Goal: Ask a question

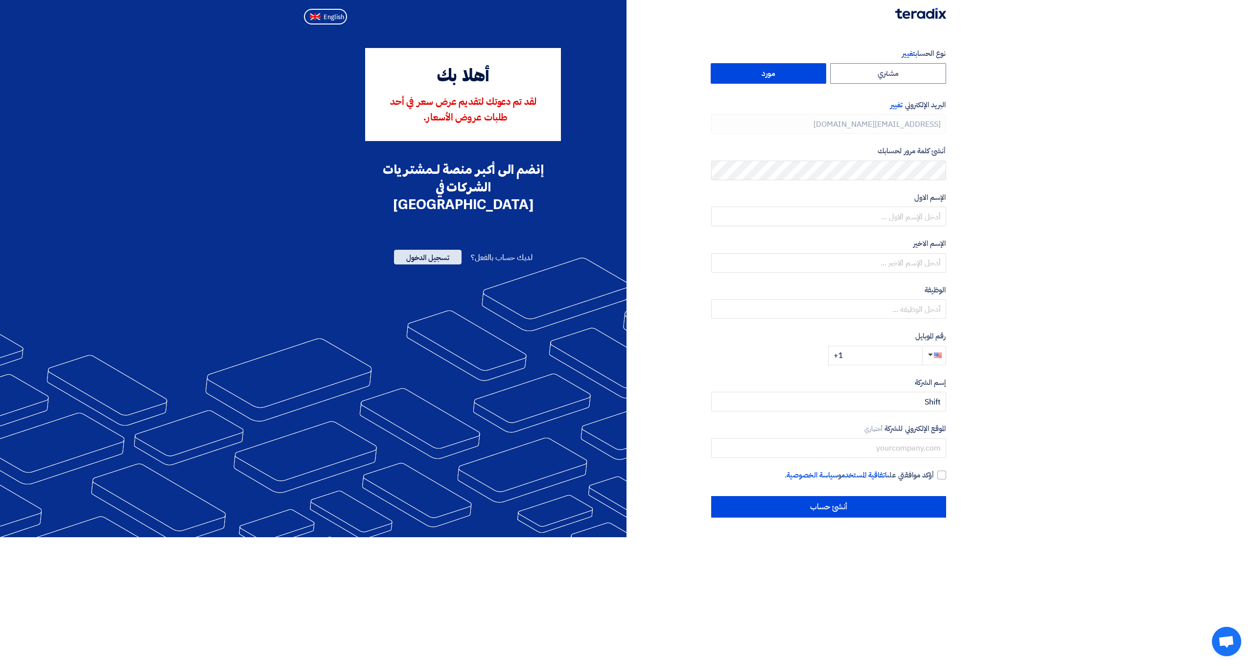
click at [437, 250] on span "تسجيل الدخول" at bounding box center [428, 257] width 68 height 15
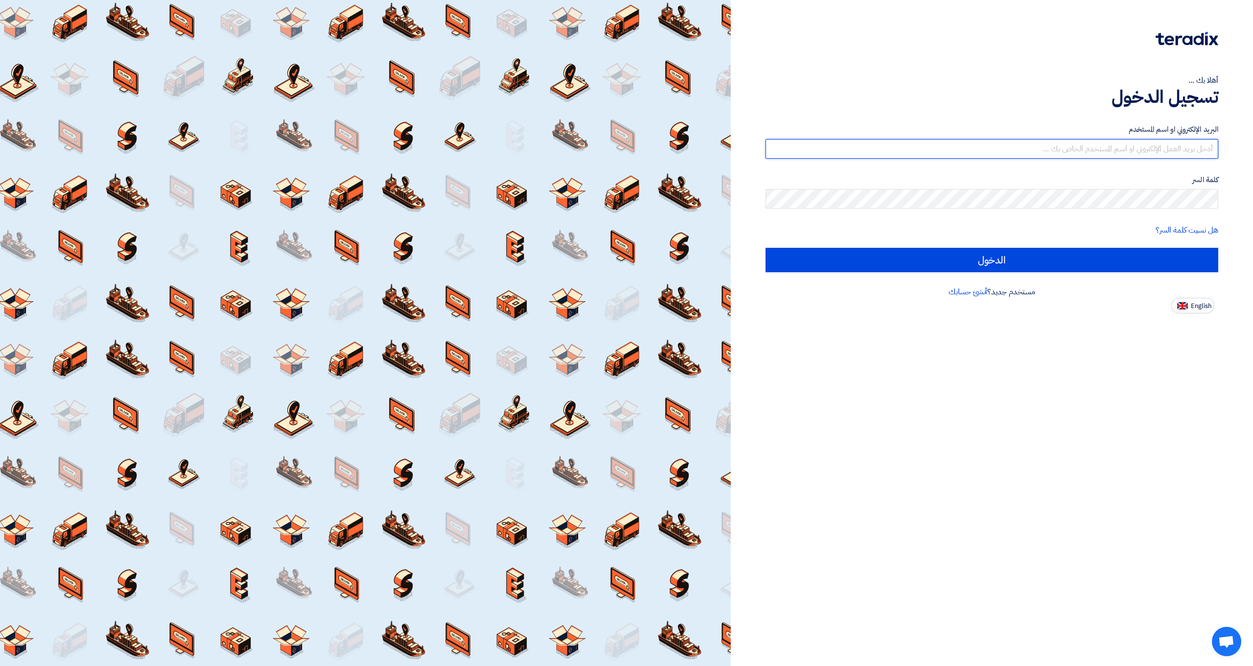
type input "[EMAIL_ADDRESS][DOMAIN_NAME]"
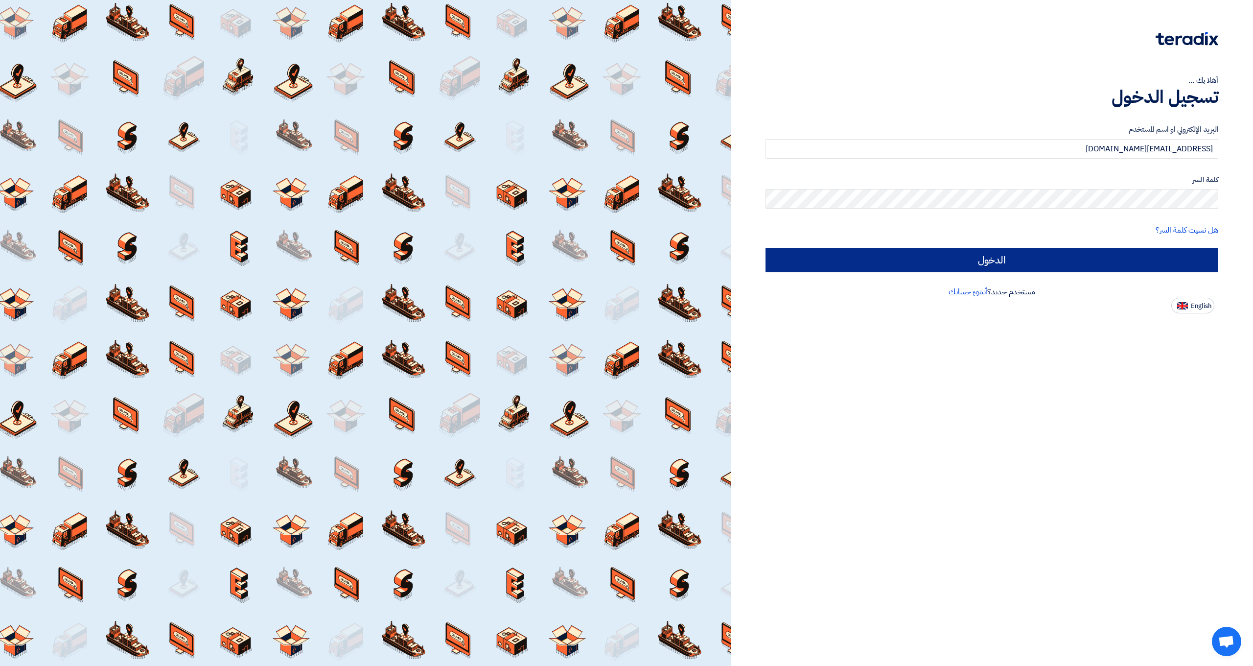
click at [938, 262] on input "الدخول" at bounding box center [991, 260] width 453 height 24
type input "Sign in"
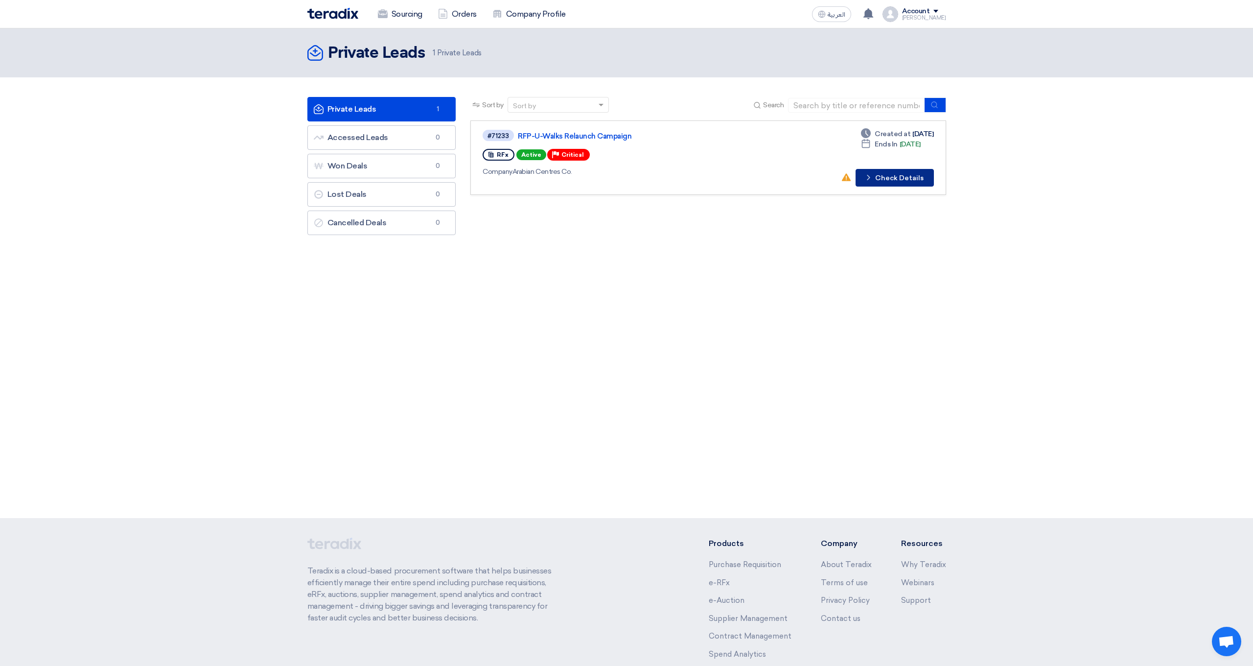
click at [877, 179] on button "Check details Check Details" at bounding box center [894, 178] width 78 height 18
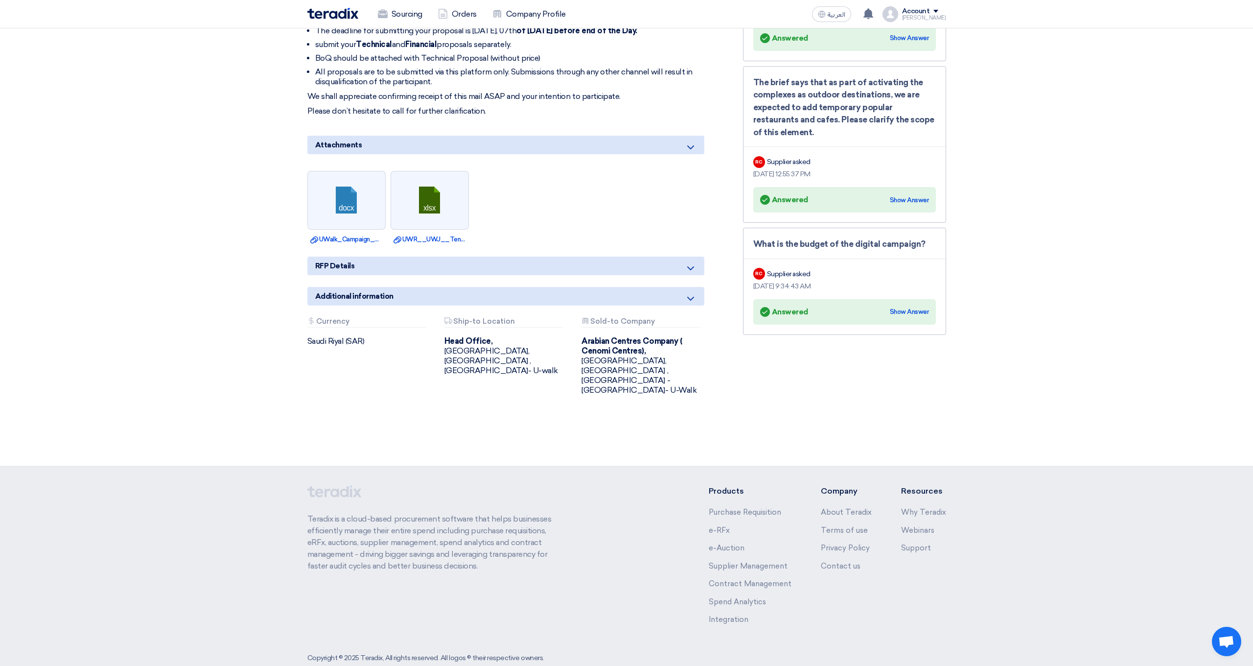
scroll to position [468, 0]
click at [347, 267] on span "RFP Details" at bounding box center [335, 266] width 40 height 11
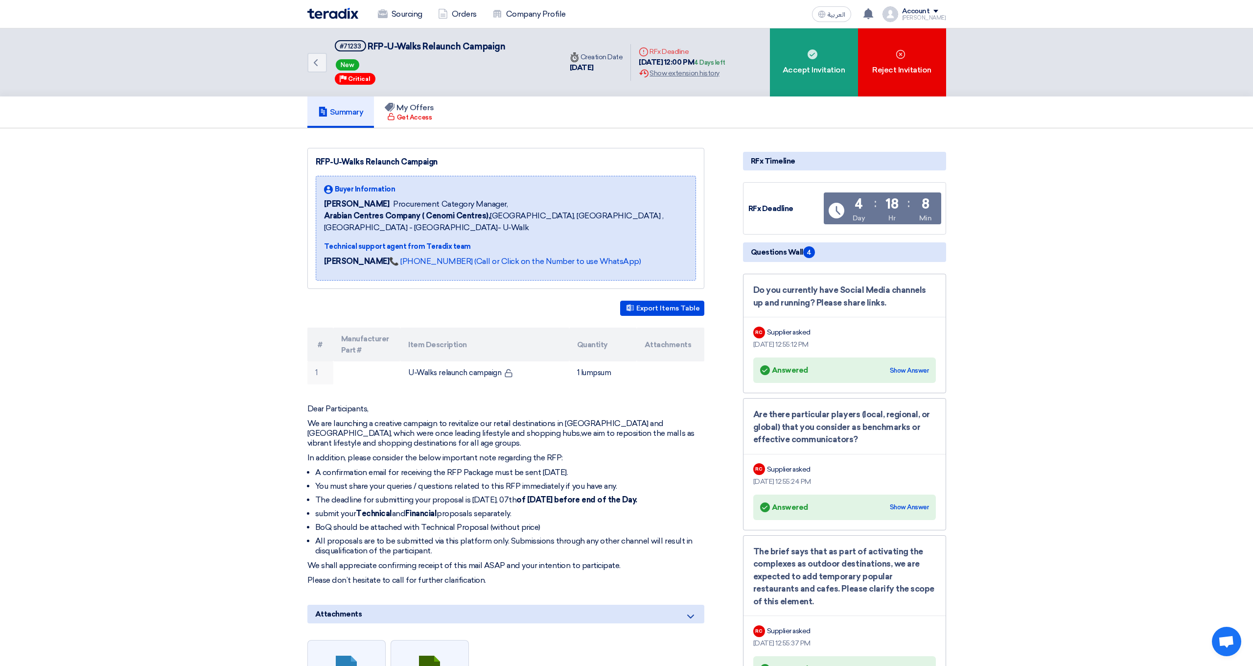
scroll to position [0, 0]
click at [682, 132] on section "RFP-U-Walks Relaunch Campaign Buyer Information [PERSON_NAME] Procurement Categ…" at bounding box center [626, 531] width 1253 height 806
click at [807, 254] on span "4" at bounding box center [809, 252] width 12 height 12
click at [314, 63] on icon "Back" at bounding box center [316, 63] width 12 height 12
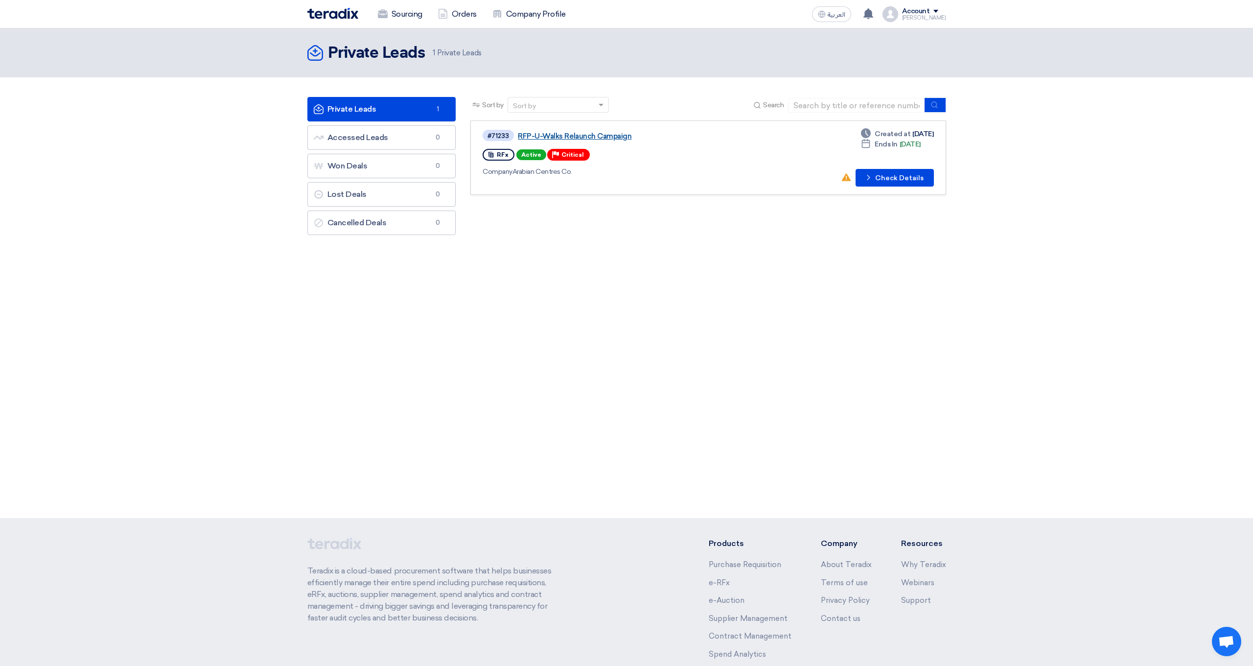
click at [570, 135] on link "RFP-U-Walks Relaunch Campaign" at bounding box center [640, 136] width 245 height 9
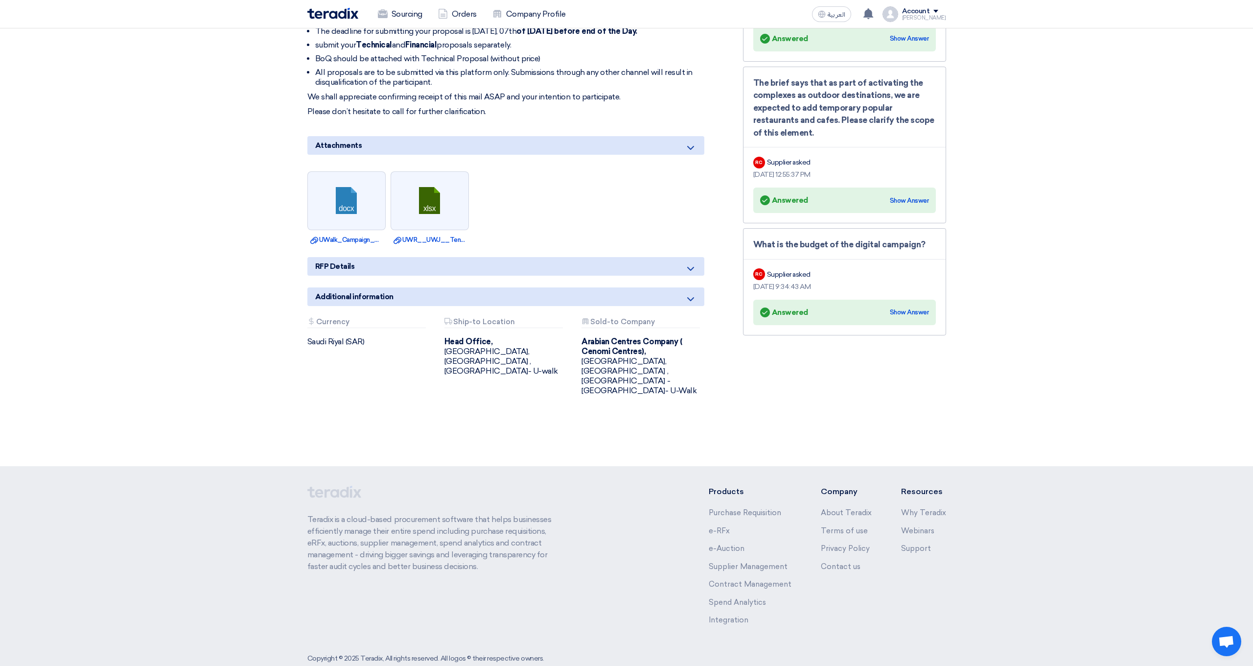
scroll to position [468, 0]
click at [601, 353] on b "Arabian Centres Company ( Cenomi Centres)," at bounding box center [631, 346] width 100 height 19
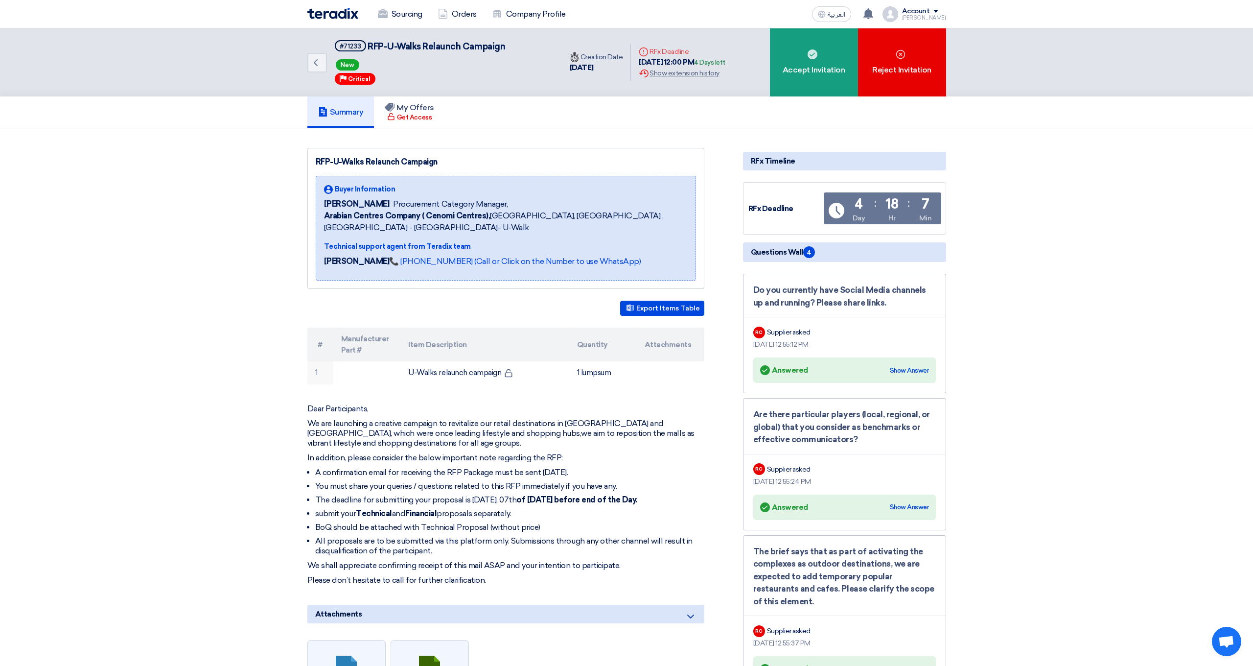
scroll to position [0, 0]
click at [843, 216] on icon "Time Remaining" at bounding box center [837, 211] width 16 height 16
click at [792, 254] on span "Questions Wall 4" at bounding box center [783, 252] width 64 height 12
click at [805, 332] on div "Supplier asked" at bounding box center [789, 332] width 44 height 10
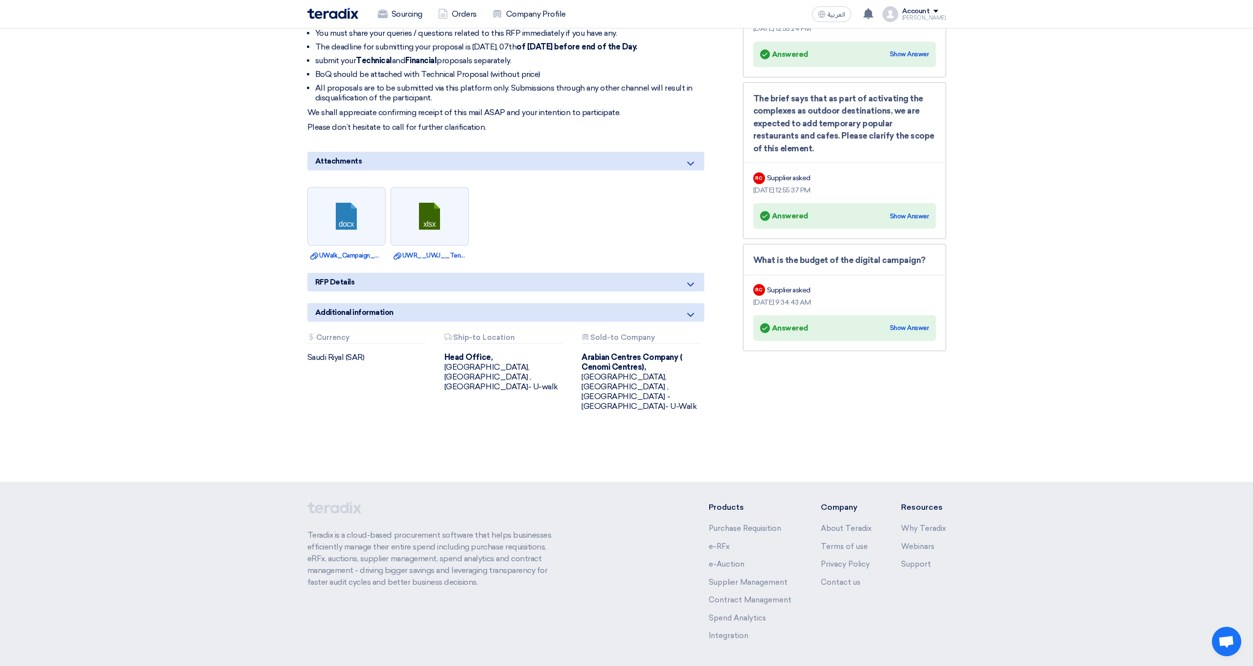
scroll to position [453, 0]
click at [914, 324] on div "Show Answer" at bounding box center [909, 328] width 39 height 10
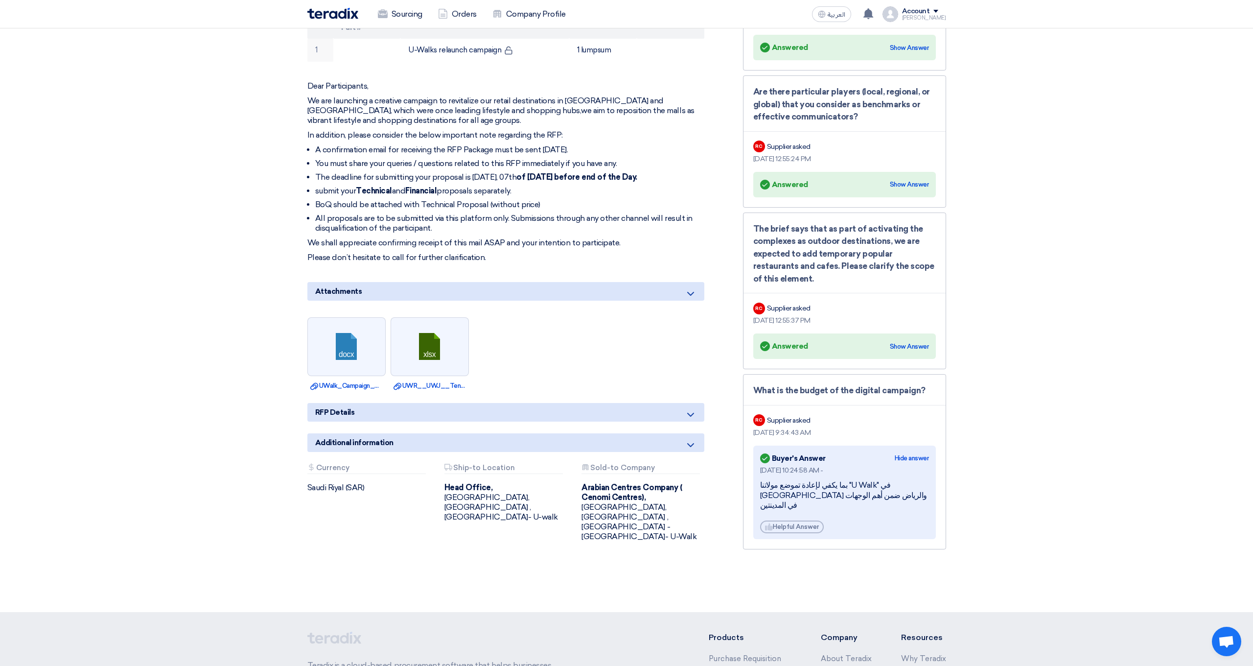
scroll to position [321, 0]
click at [909, 347] on div "Show Answer" at bounding box center [909, 349] width 39 height 10
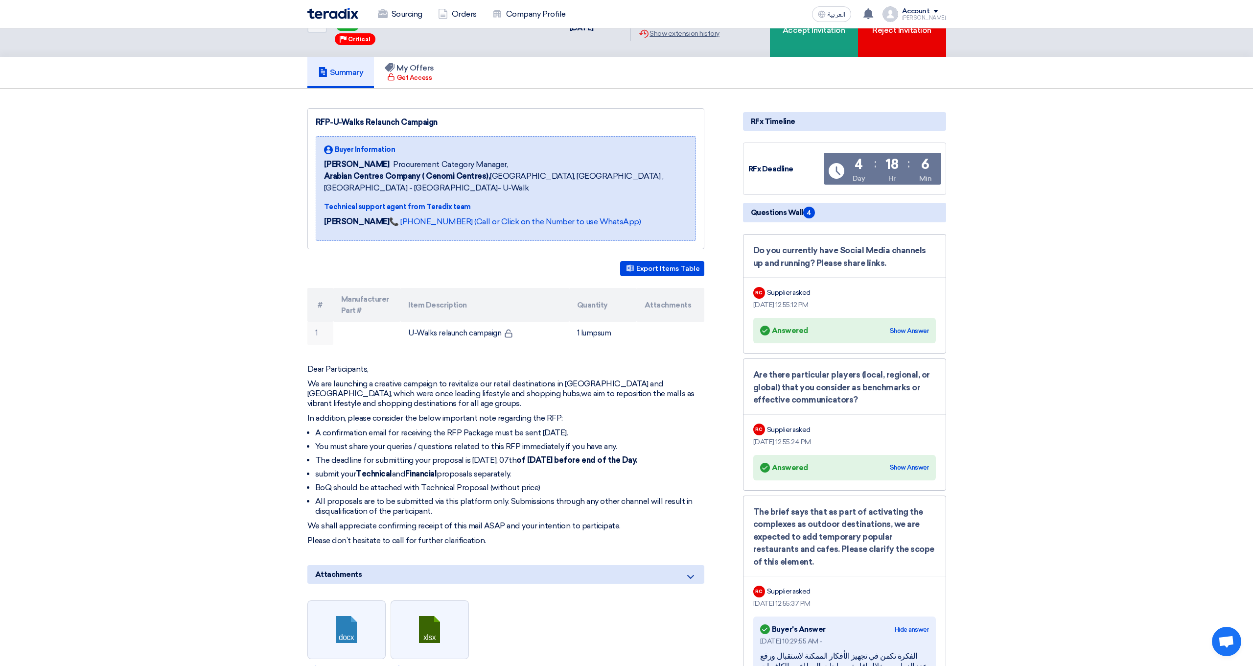
scroll to position [14, 0]
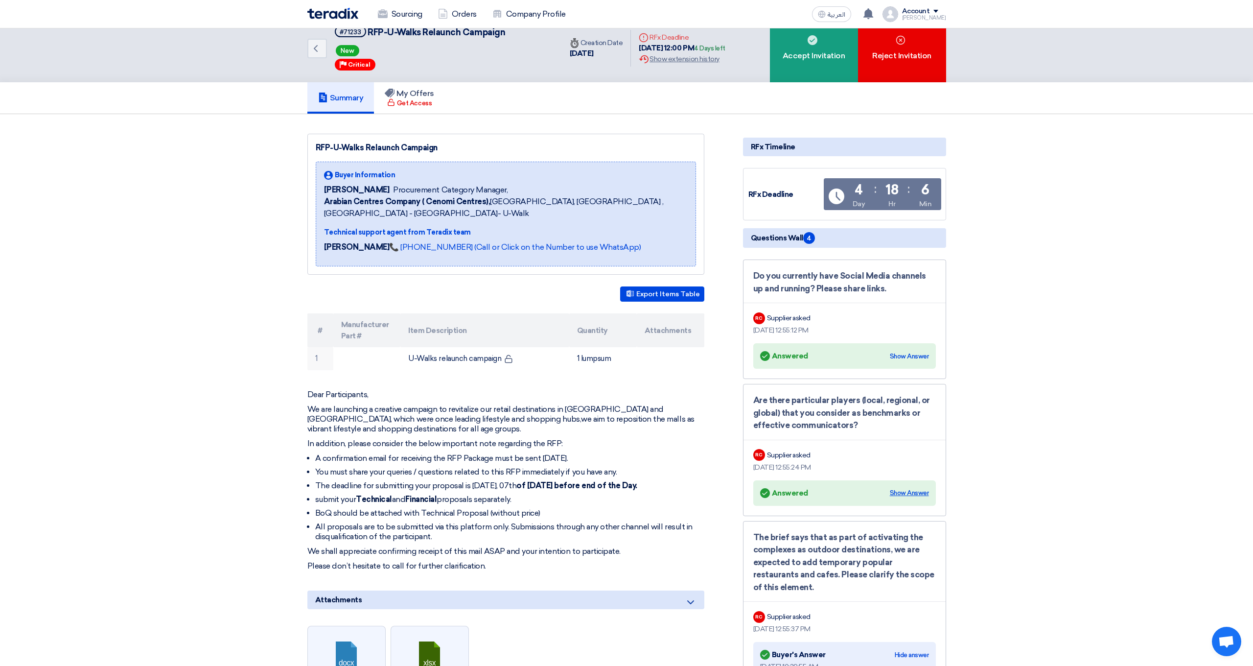
click at [906, 489] on div "Show Answer" at bounding box center [909, 493] width 39 height 10
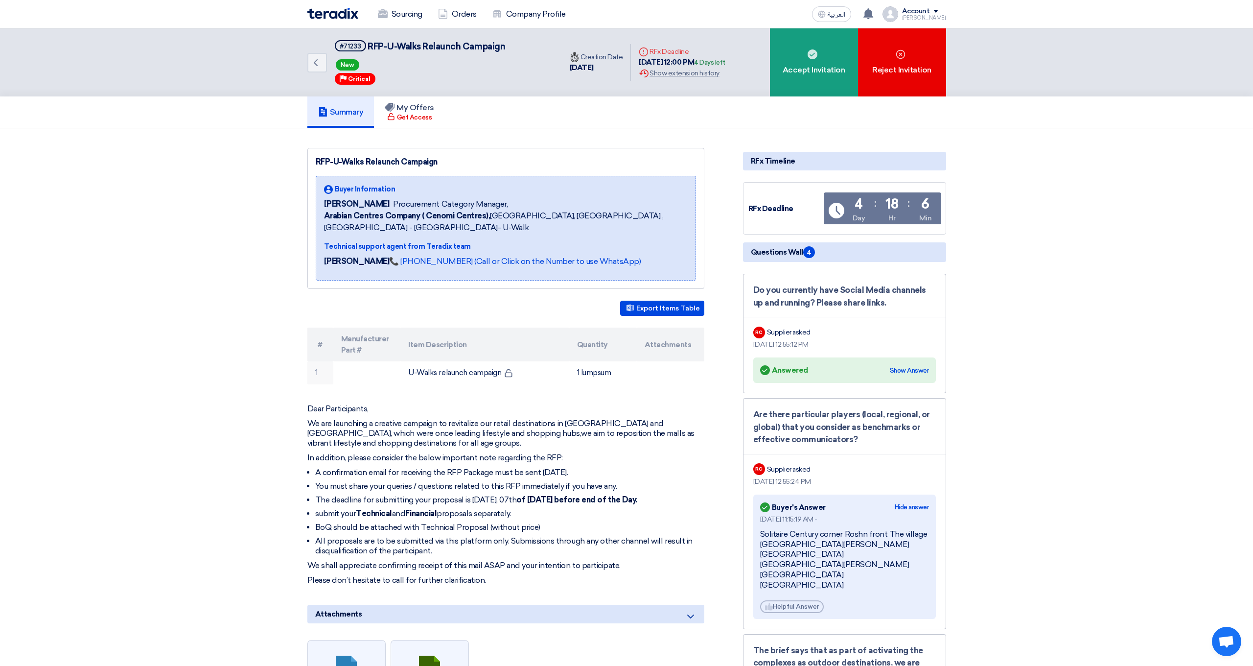
scroll to position [0, 0]
click at [900, 368] on div "Show Answer" at bounding box center [909, 371] width 39 height 10
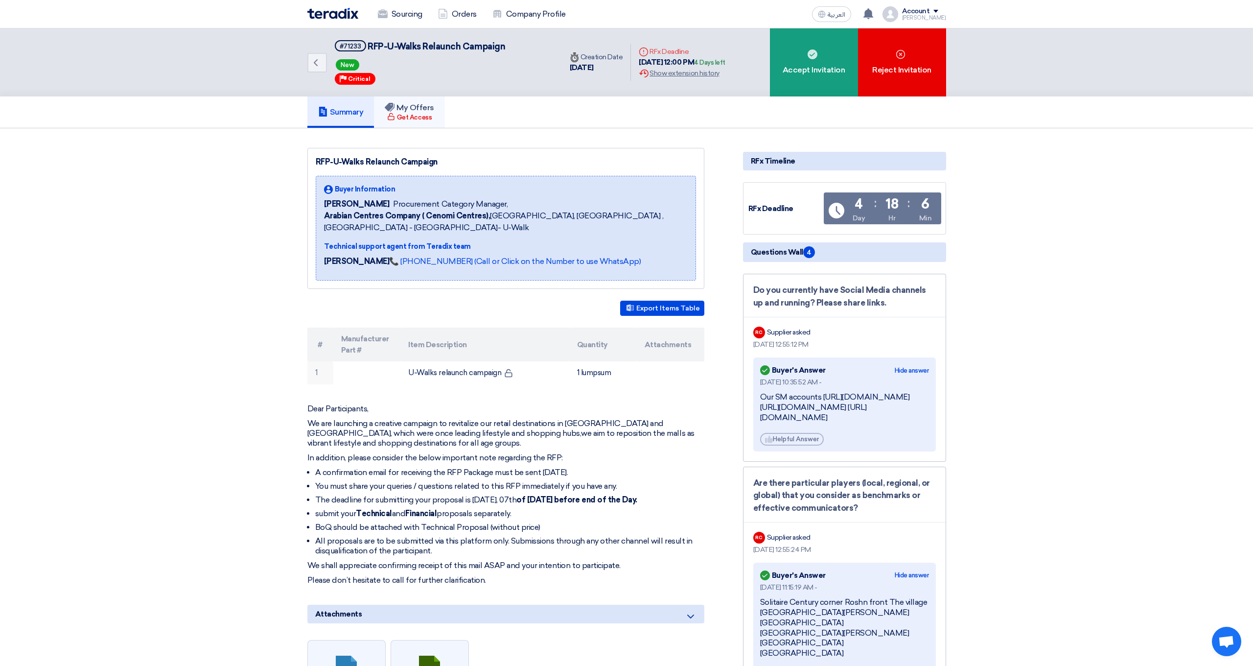
click at [417, 112] on h5 "My Offers" at bounding box center [409, 108] width 49 height 10
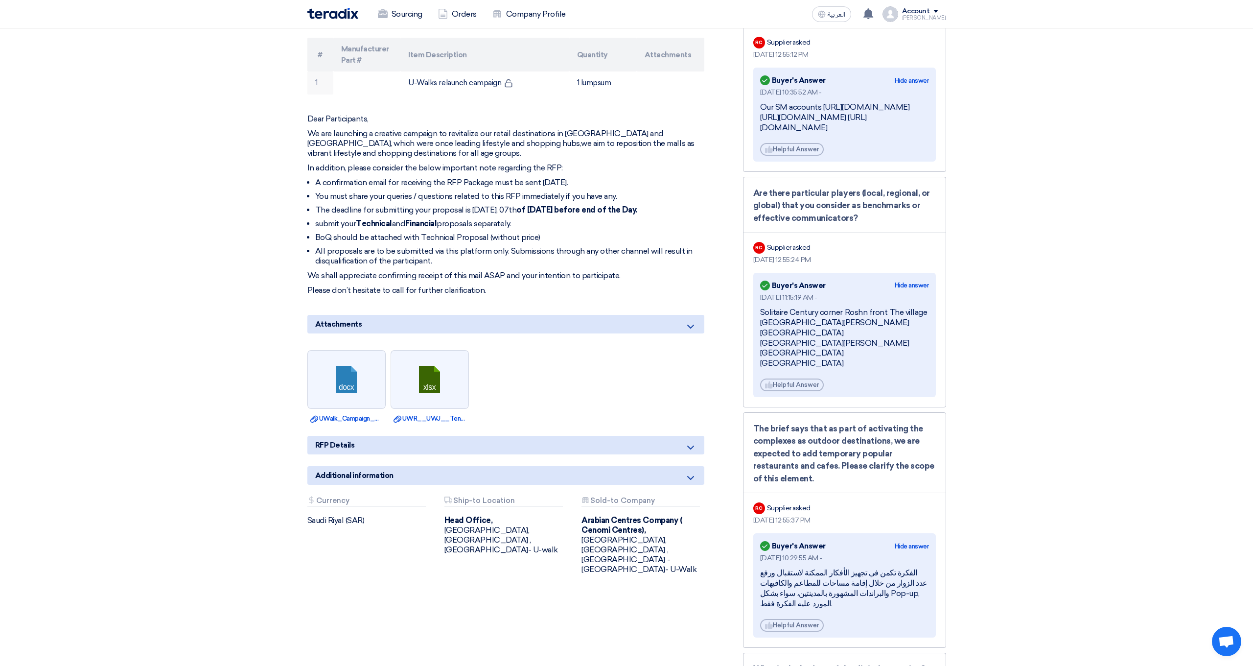
scroll to position [290, 0]
click at [357, 449] on div "RFP Details" at bounding box center [505, 444] width 397 height 19
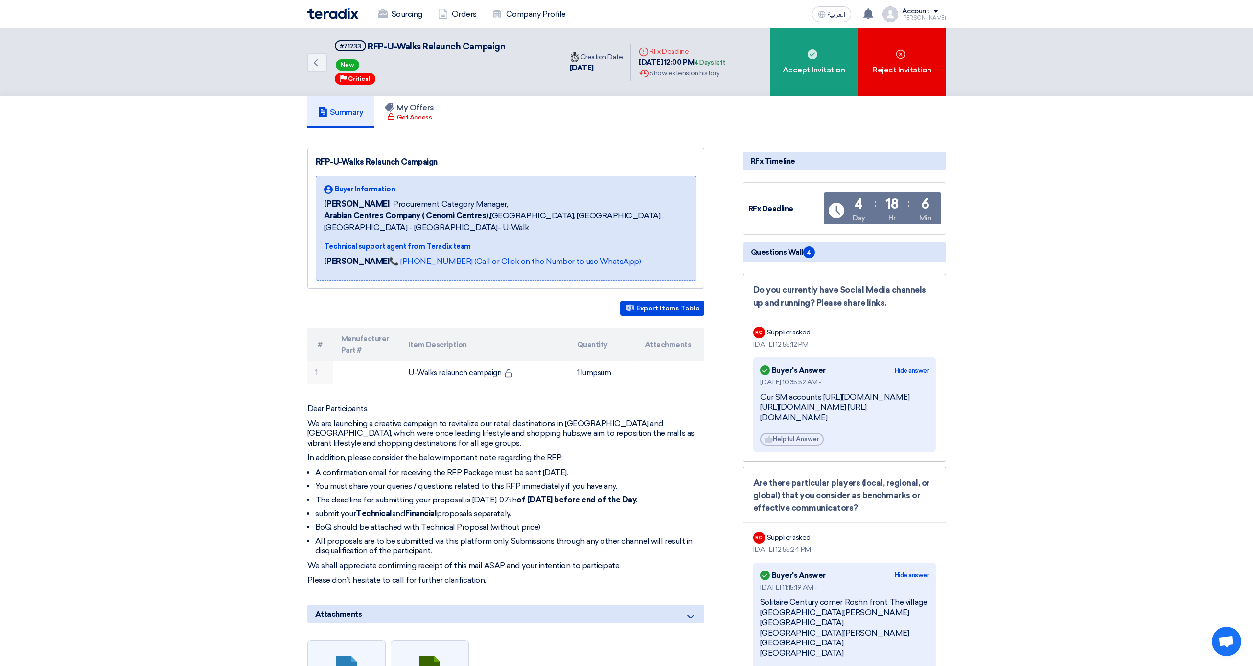
scroll to position [0, 0]
click at [807, 253] on span "4" at bounding box center [809, 252] width 12 height 12
click at [761, 208] on div "RFx Deadline" at bounding box center [784, 208] width 73 height 11
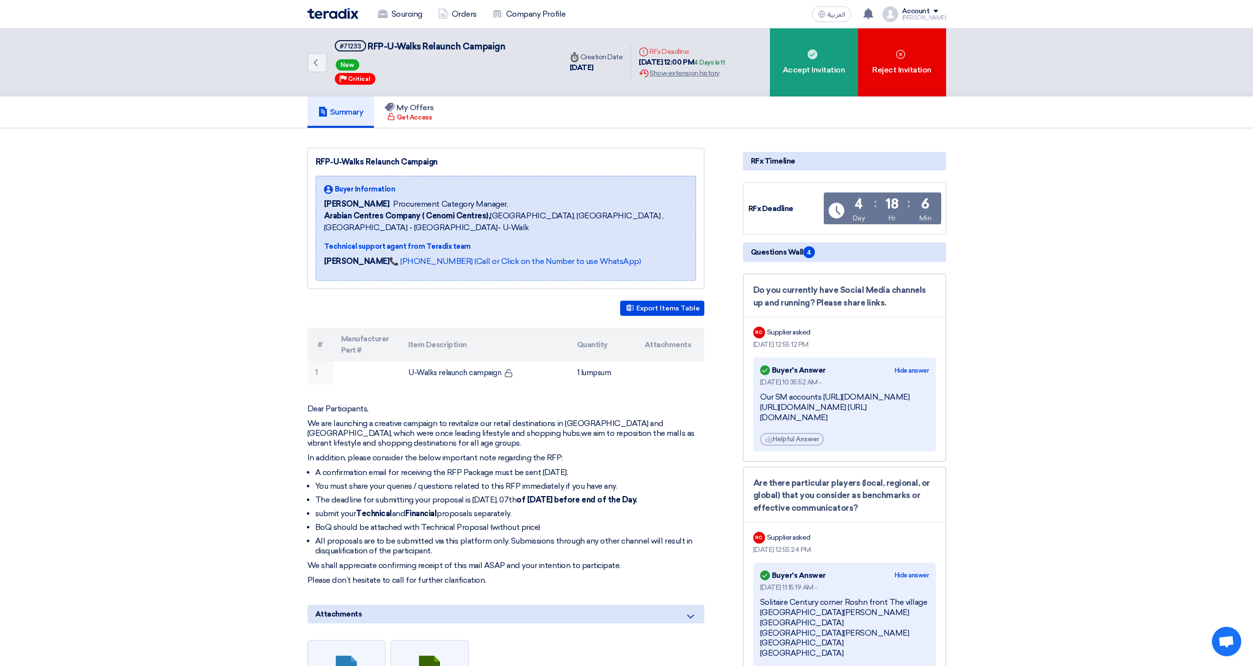
click at [879, 207] on div "4 Day : 18 Hr : 6 Min" at bounding box center [892, 210] width 88 height 26
drag, startPoint x: 763, startPoint y: 165, endPoint x: 755, endPoint y: 163, distance: 8.5
click at [763, 165] on div "RFx Timeline" at bounding box center [844, 161] width 203 height 19
click at [807, 77] on div "Accept Invitation" at bounding box center [814, 62] width 88 height 68
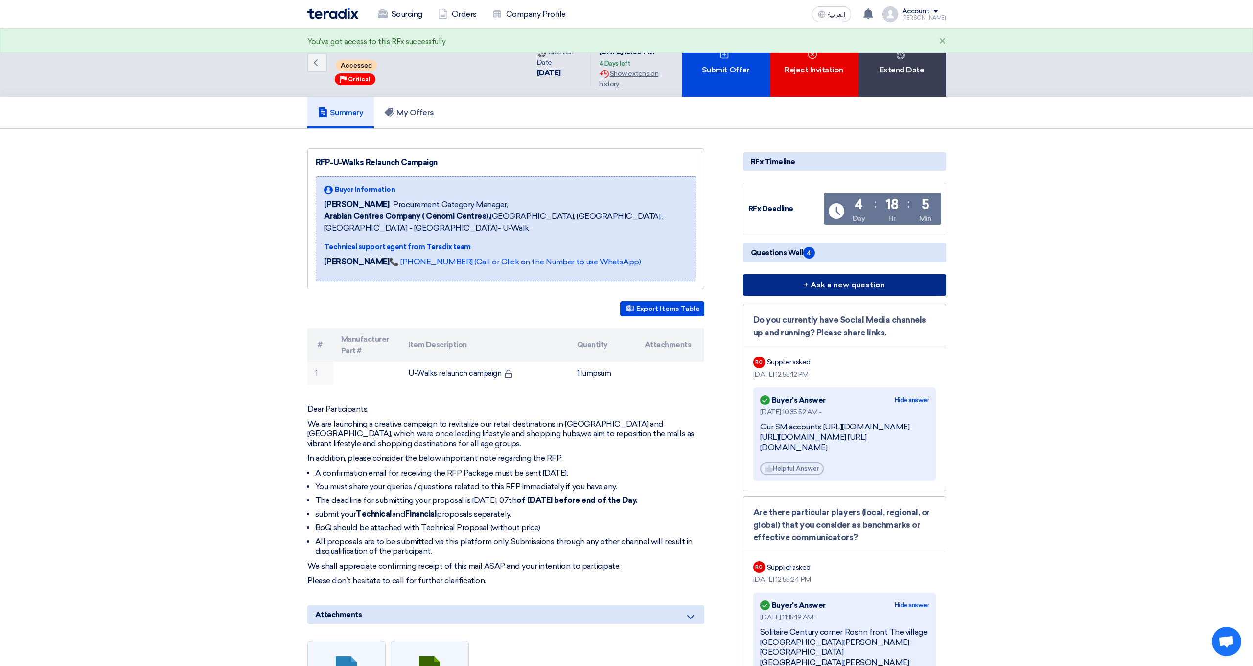
click at [837, 286] on button "+ Ask a new question" at bounding box center [844, 285] width 203 height 22
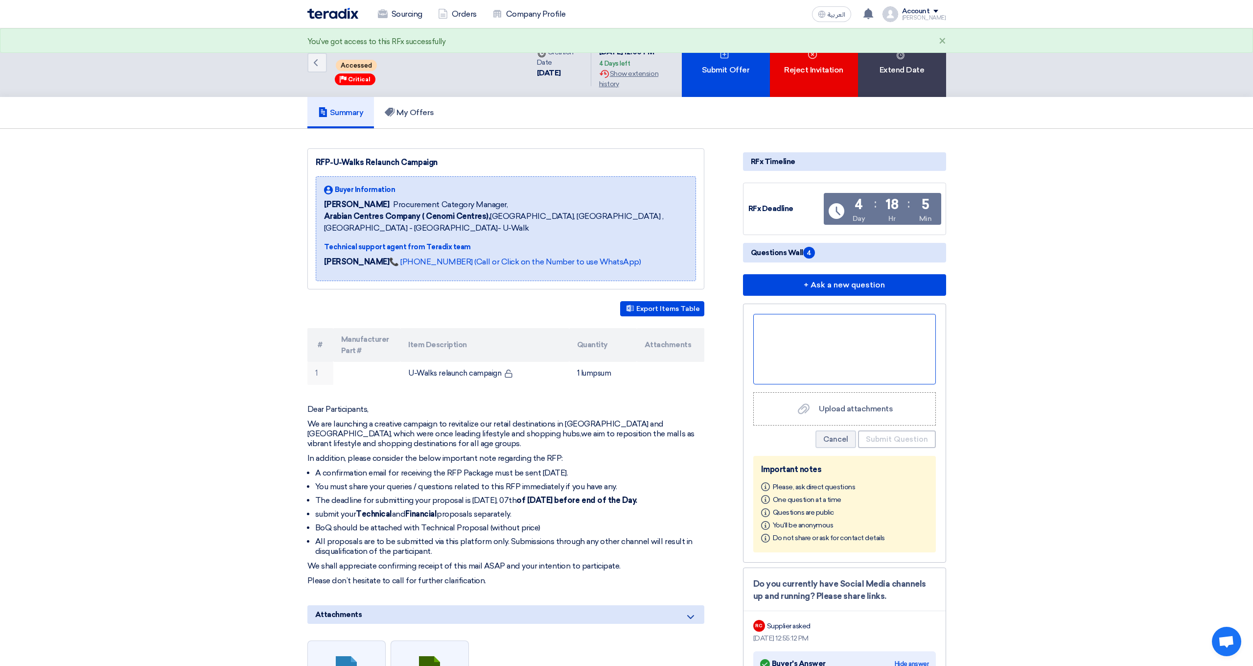
click at [820, 335] on div at bounding box center [844, 349] width 183 height 70
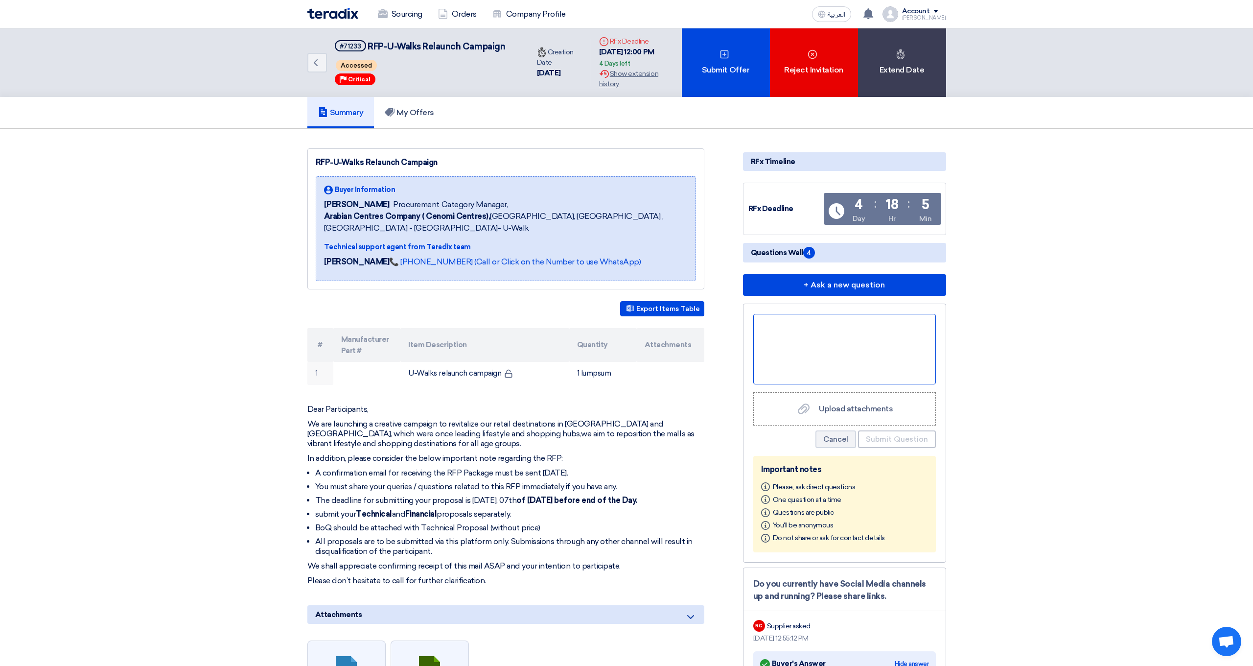
paste div
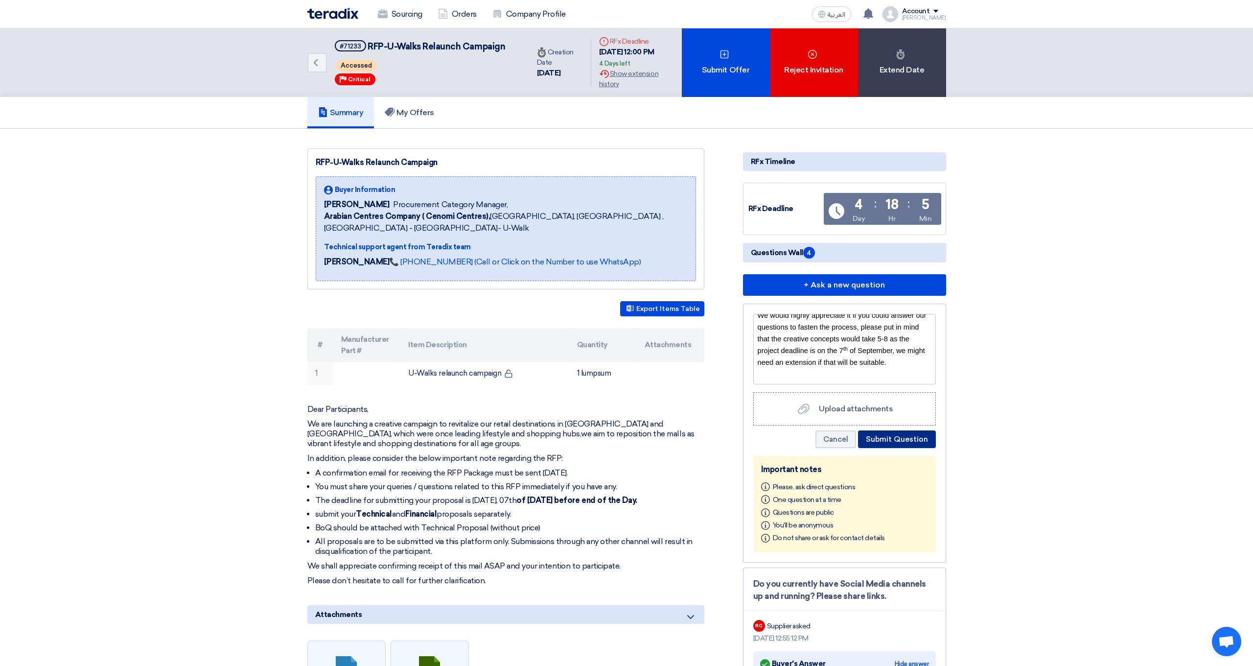
click at [889, 440] on button "Submit Question" at bounding box center [897, 439] width 78 height 18
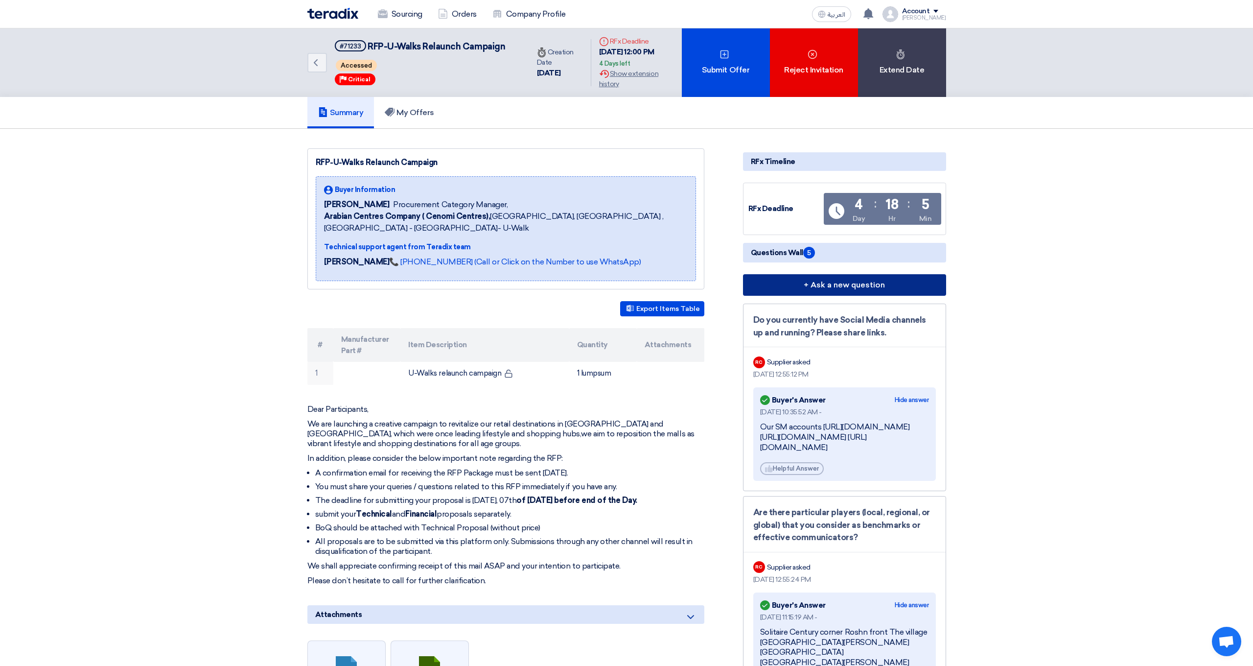
scroll to position [0, 0]
click at [791, 249] on span "Questions Wall 5" at bounding box center [783, 253] width 64 height 12
